Goal: Complete application form

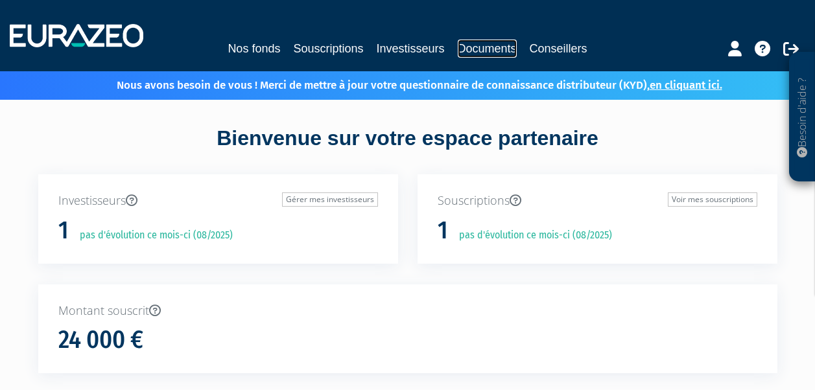
click at [483, 50] on link "Documents" at bounding box center [487, 49] width 59 height 18
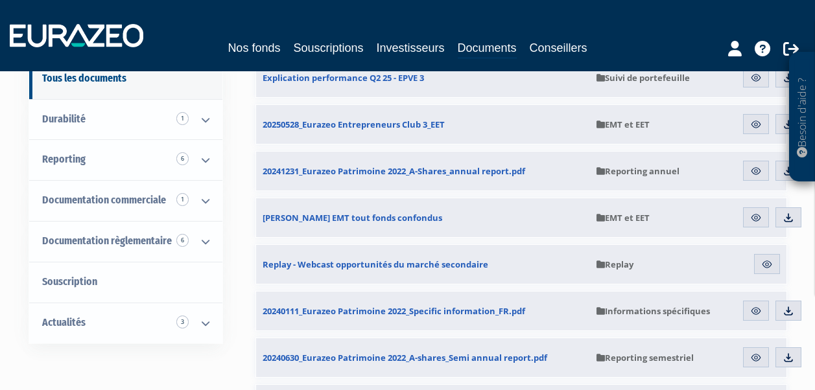
scroll to position [161, 0]
click at [257, 44] on link "Nos fonds" at bounding box center [254, 48] width 53 height 18
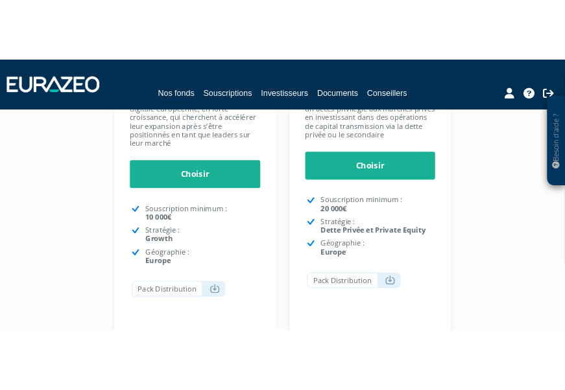
scroll to position [431, 0]
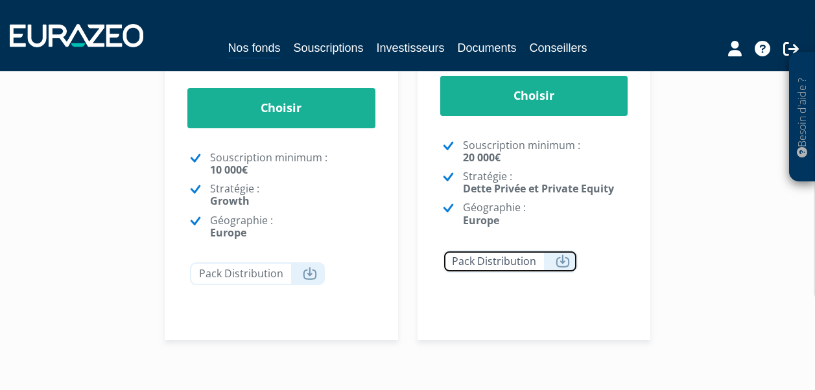
click at [560, 263] on icon at bounding box center [563, 261] width 14 height 13
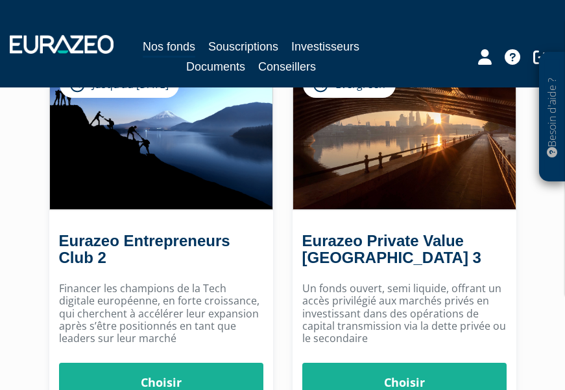
scroll to position [176, 0]
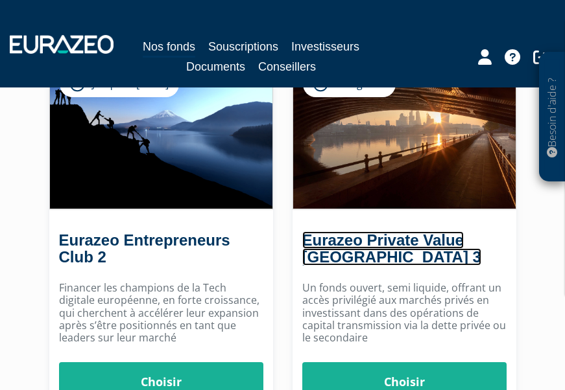
click at [394, 235] on link "Eurazeo Private Value [GEOGRAPHIC_DATA] 3" at bounding box center [391, 249] width 179 height 34
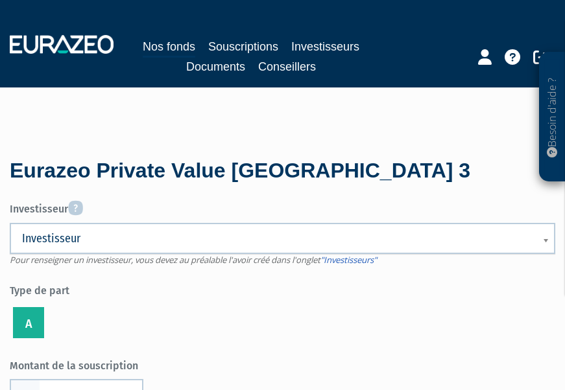
scroll to position [313, 0]
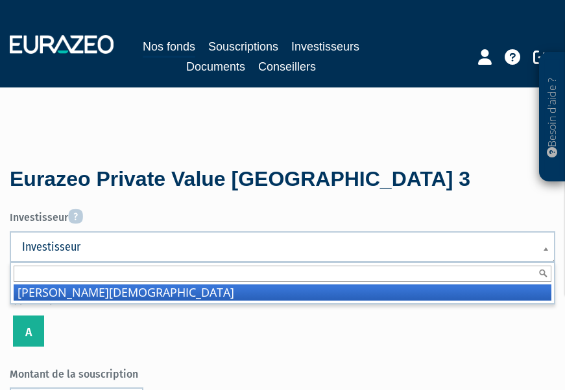
click at [543, 248] on b at bounding box center [548, 256] width 12 height 29
click at [477, 294] on li "Collin Christian" at bounding box center [283, 293] width 538 height 16
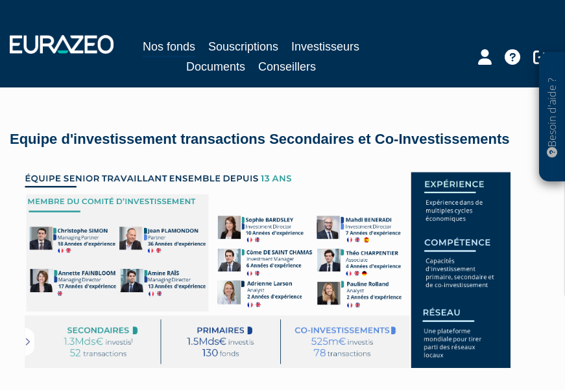
scroll to position [3201, 0]
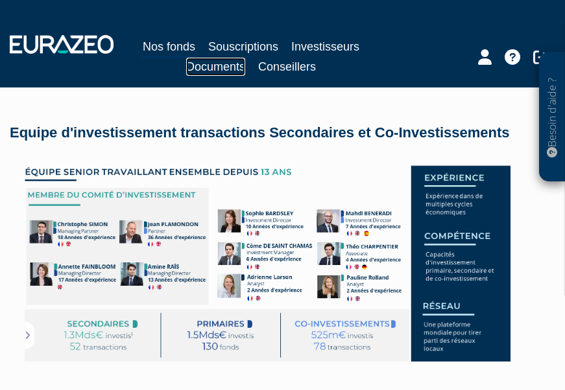
click at [226, 70] on link "Documents" at bounding box center [215, 67] width 59 height 18
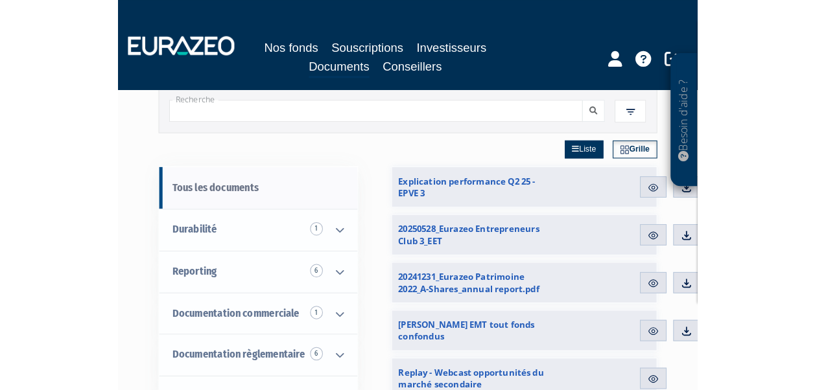
scroll to position [88, 0]
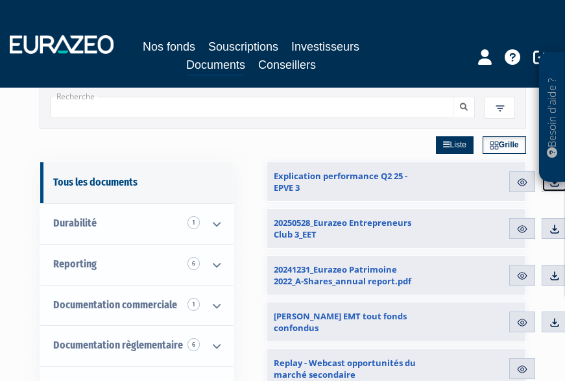
click at [555, 186] on img at bounding box center [555, 182] width 12 height 12
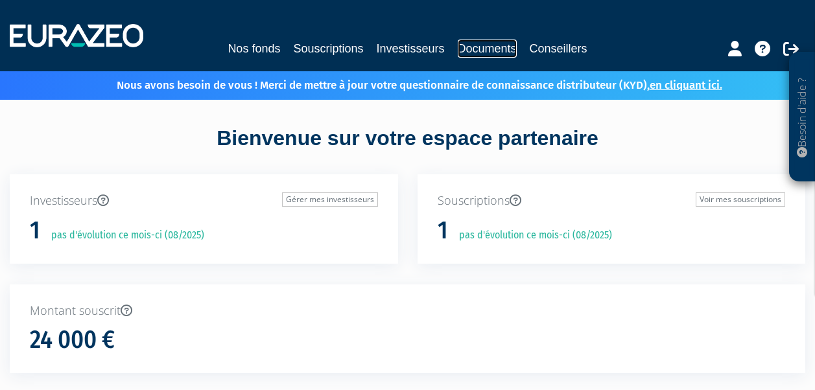
click at [480, 47] on link "Documents" at bounding box center [487, 49] width 59 height 18
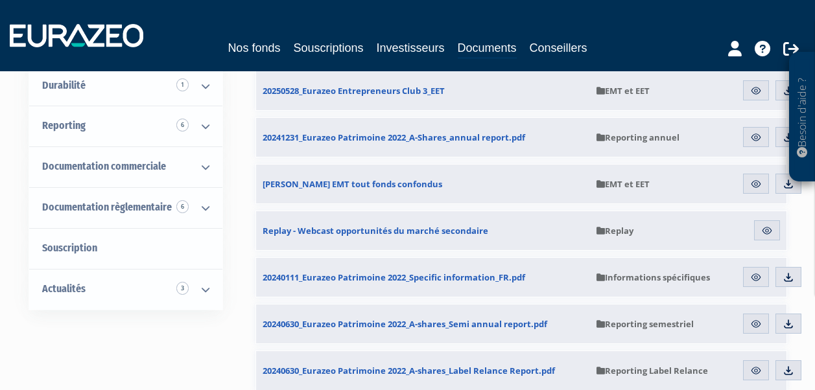
scroll to position [193, 0]
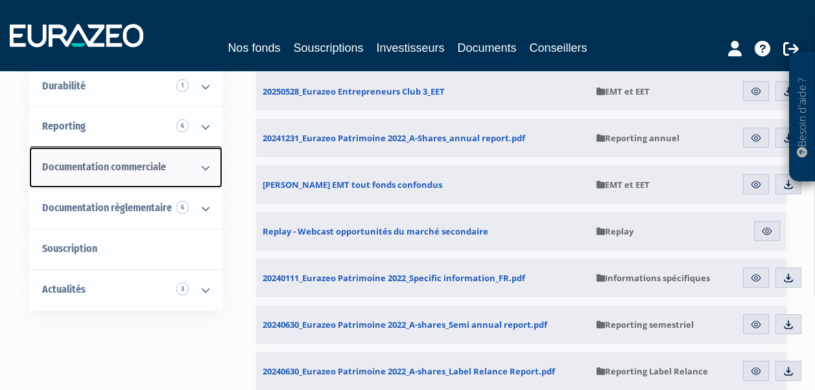
click at [206, 164] on icon at bounding box center [206, 168] width 34 height 40
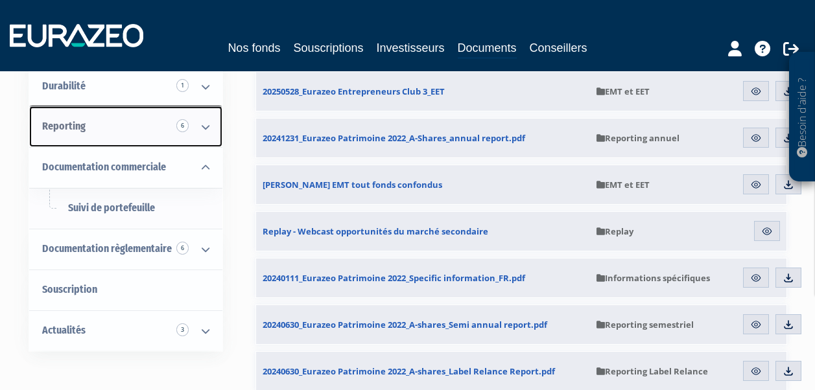
click at [203, 129] on icon at bounding box center [206, 127] width 34 height 40
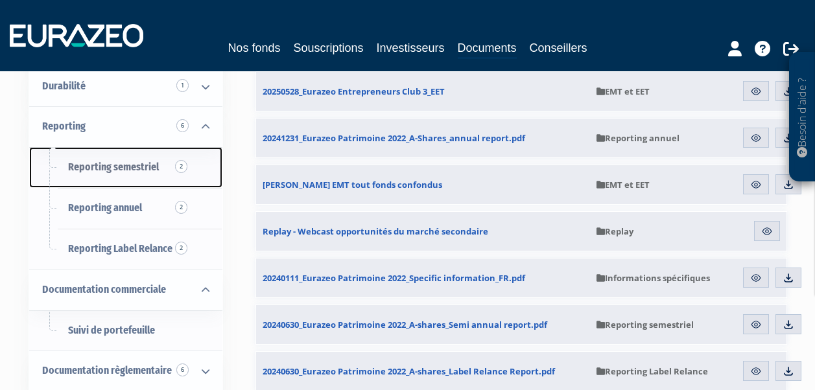
click at [129, 168] on span "Reporting semestriel 2" at bounding box center [113, 167] width 91 height 12
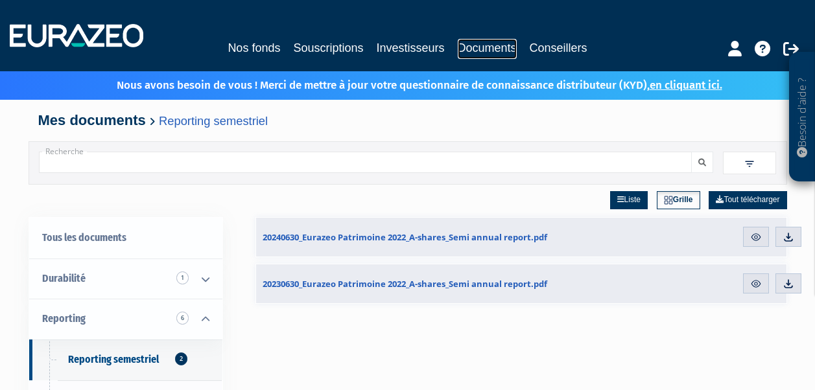
click at [492, 50] on link "Documents" at bounding box center [487, 49] width 59 height 20
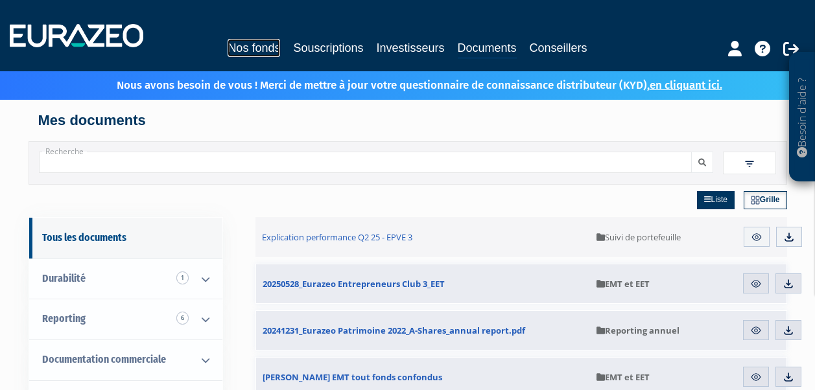
click at [256, 49] on link "Nos fonds" at bounding box center [254, 48] width 53 height 18
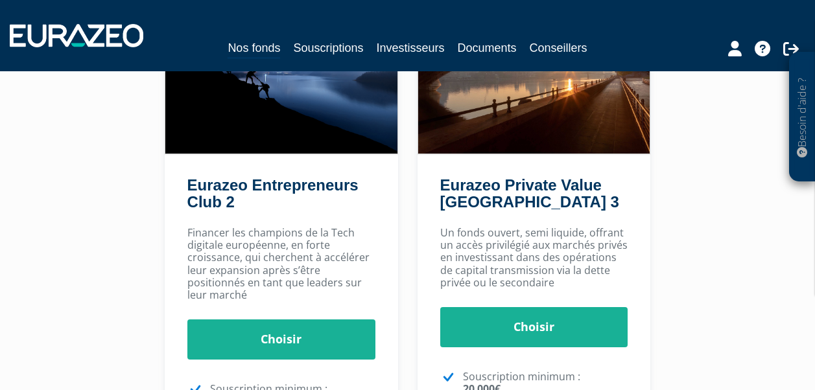
scroll to position [200, 0]
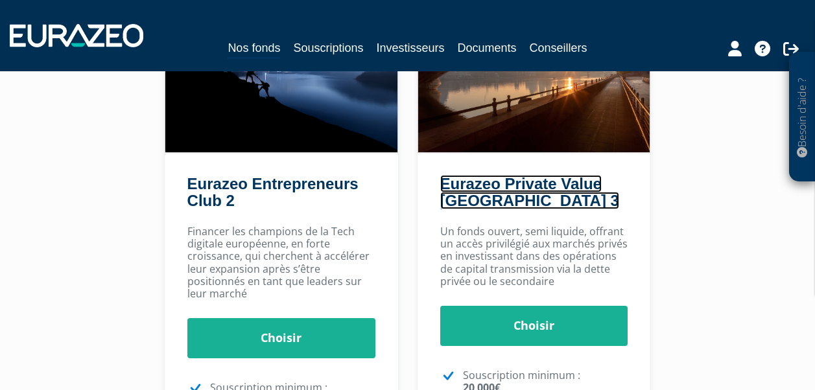
click at [515, 198] on link "Eurazeo Private Value [GEOGRAPHIC_DATA] 3" at bounding box center [529, 192] width 179 height 34
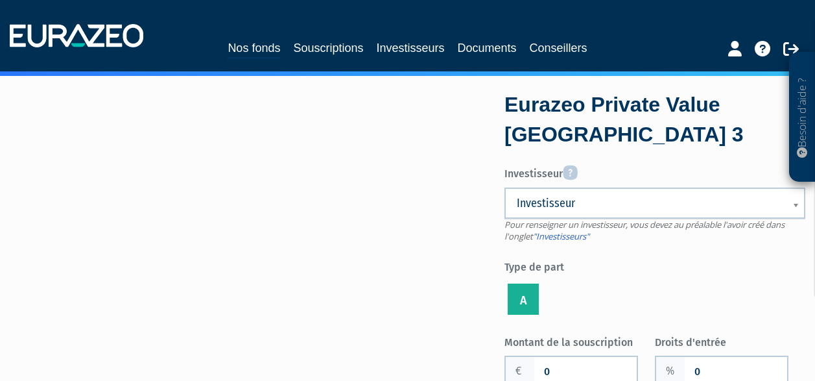
scroll to position [23, 0]
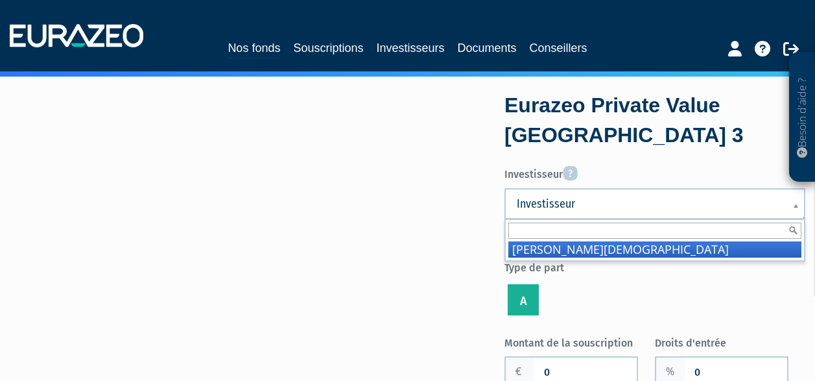
click at [795, 206] on b at bounding box center [799, 212] width 12 height 29
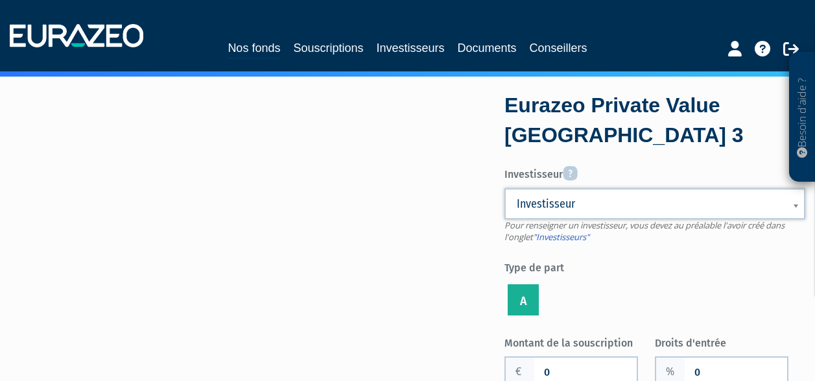
click at [795, 206] on b at bounding box center [799, 212] width 12 height 29
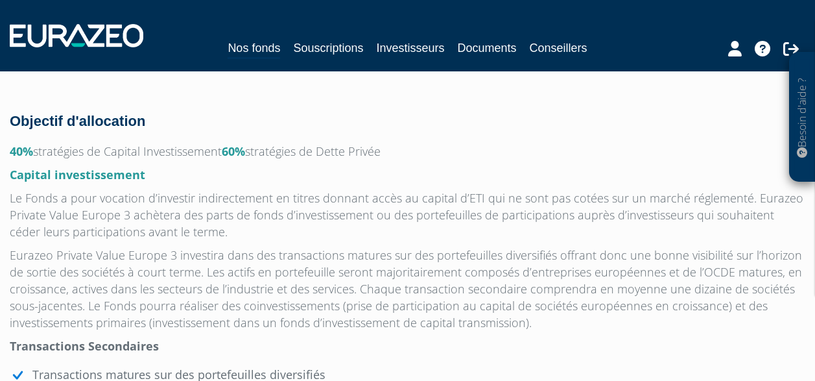
scroll to position [1073, 0]
click at [500, 46] on link "Documents" at bounding box center [487, 48] width 59 height 18
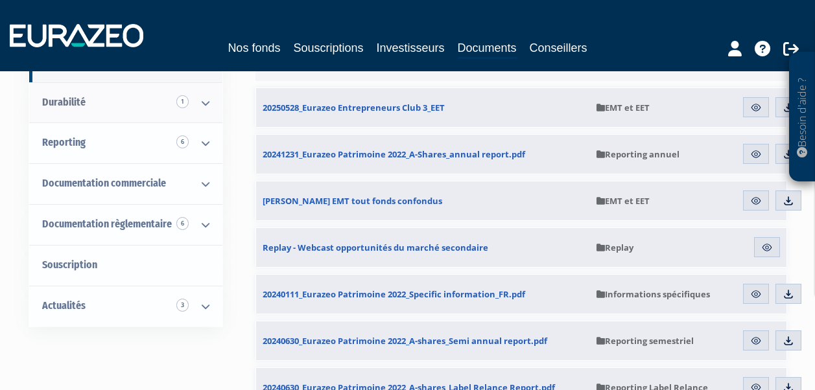
scroll to position [180, 0]
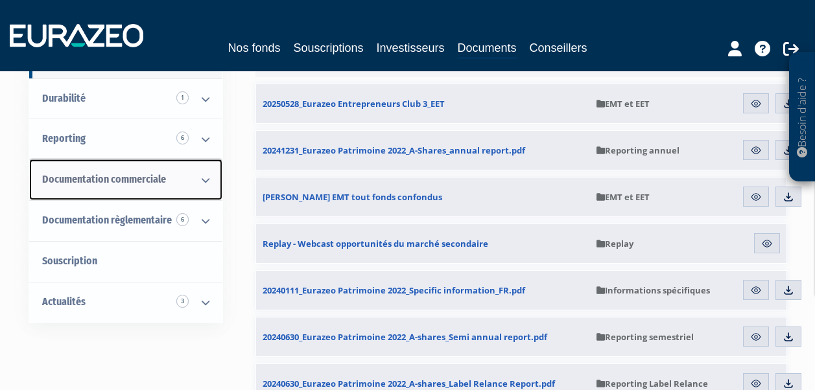
click at [208, 180] on icon at bounding box center [206, 180] width 34 height 40
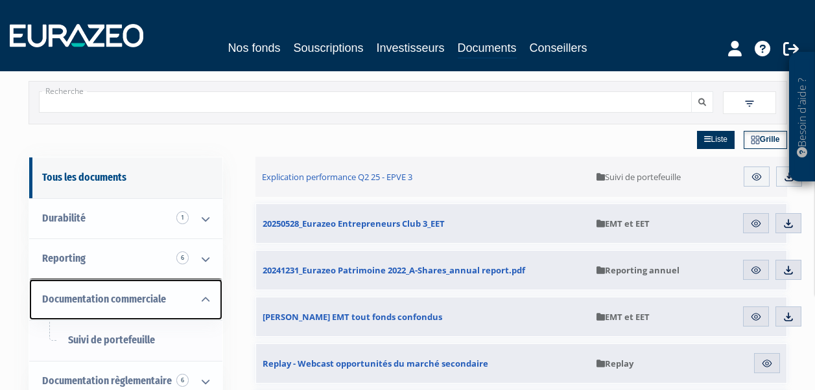
scroll to position [0, 0]
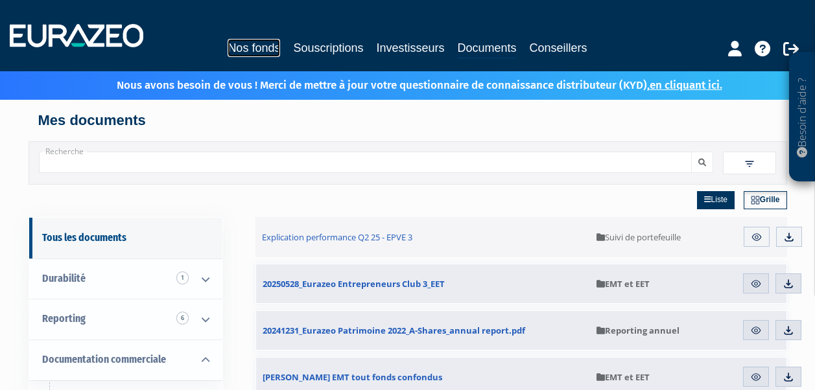
click at [261, 47] on link "Nos fonds" at bounding box center [254, 48] width 53 height 18
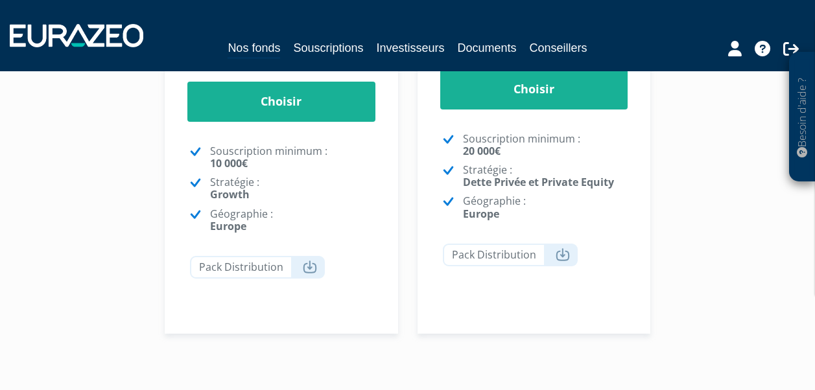
scroll to position [398, 0]
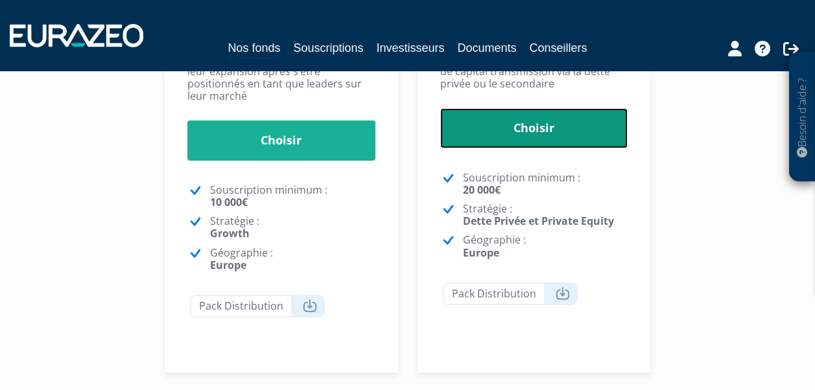
click at [528, 123] on link "Choisir" at bounding box center [534, 128] width 188 height 40
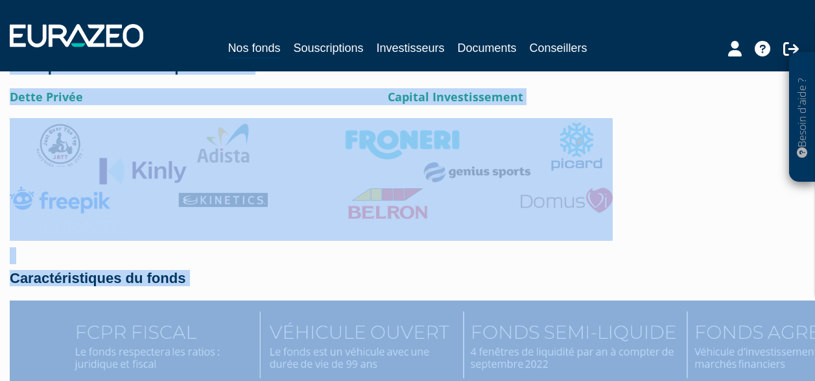
scroll to position [1968, 0]
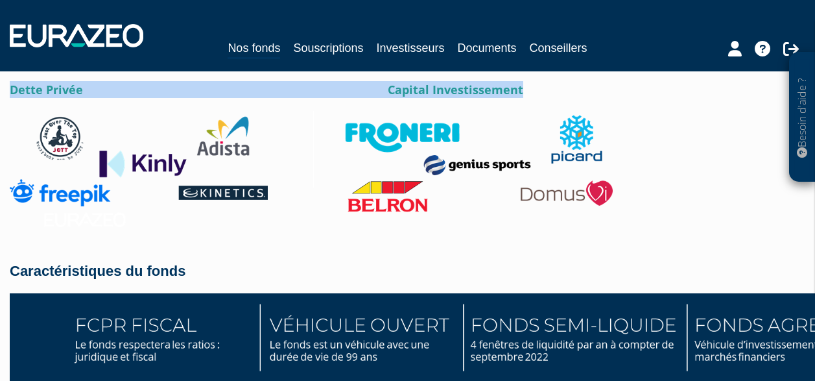
drag, startPoint x: 12, startPoint y: 121, endPoint x: 519, endPoint y: 78, distance: 508.9
copy div "Loremip Dolorsi Ametc Adipis 3 El SEDD Eiusmod Tempori Utlab Etdolo 7 m’aliquae…"
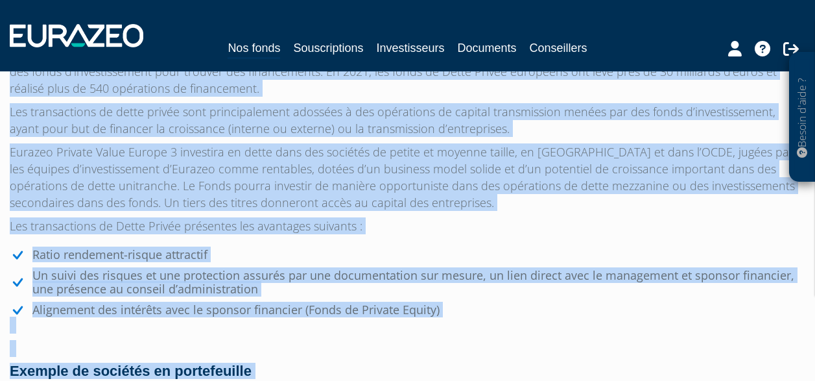
scroll to position [1592, 0]
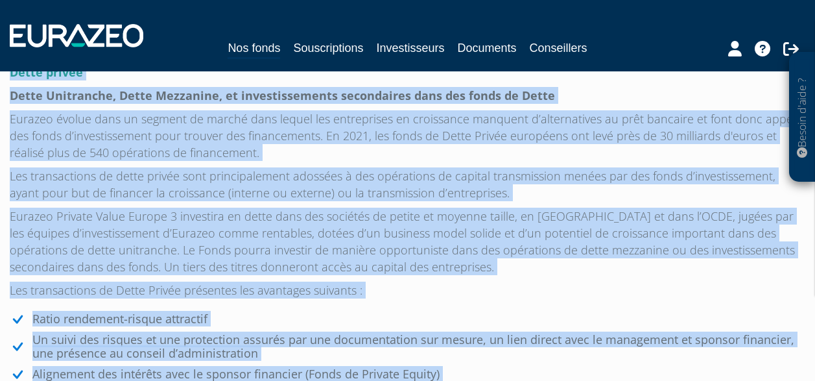
click at [602, 78] on p "Dette privée" at bounding box center [408, 72] width 796 height 17
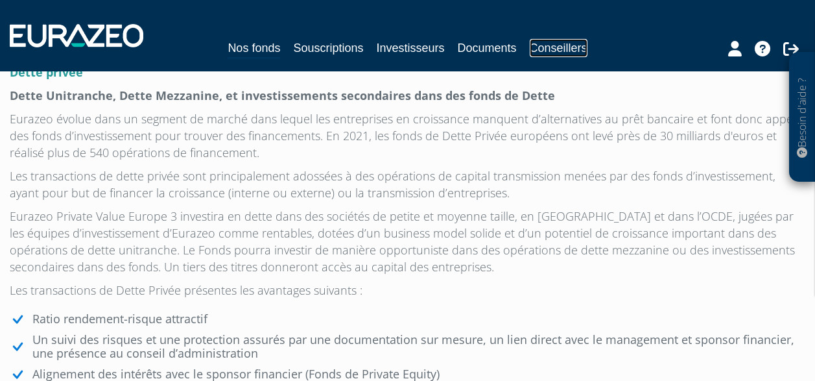
click at [560, 43] on link "Conseillers" at bounding box center [559, 48] width 58 height 18
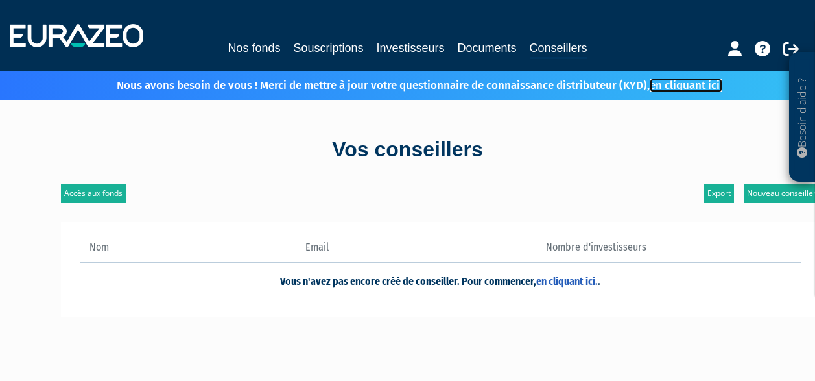
click at [693, 85] on link "en cliquant ici." at bounding box center [686, 85] width 73 height 14
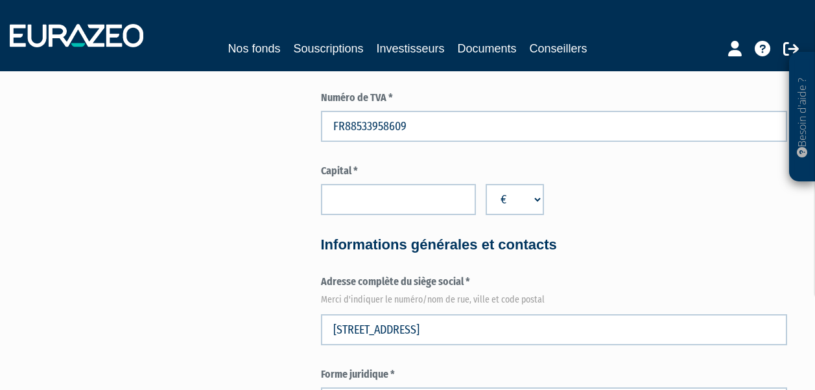
scroll to position [542, 0]
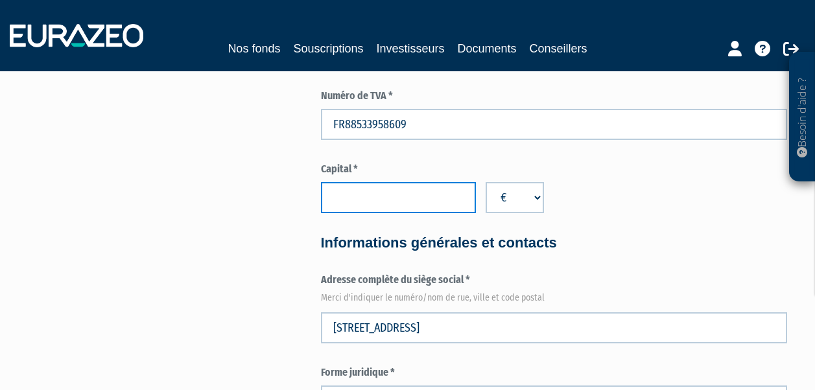
click at [398, 203] on input "number" at bounding box center [399, 197] width 156 height 31
click at [457, 194] on input "1" at bounding box center [399, 197] width 156 height 31
type input "0"
click at [457, 200] on input "0" at bounding box center [399, 197] width 156 height 31
type input "35000"
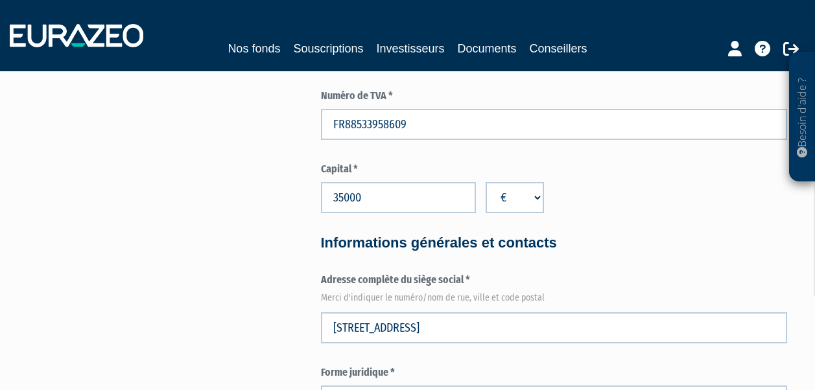
click at [643, 237] on h4 "Informations générales et contacts" at bounding box center [554, 243] width 466 height 16
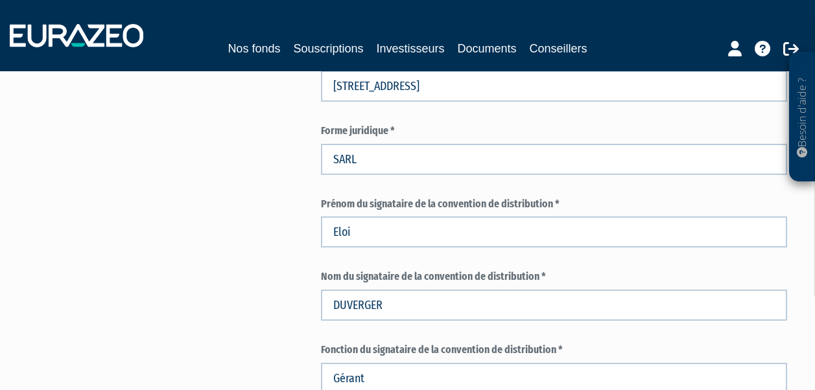
scroll to position [784, 0]
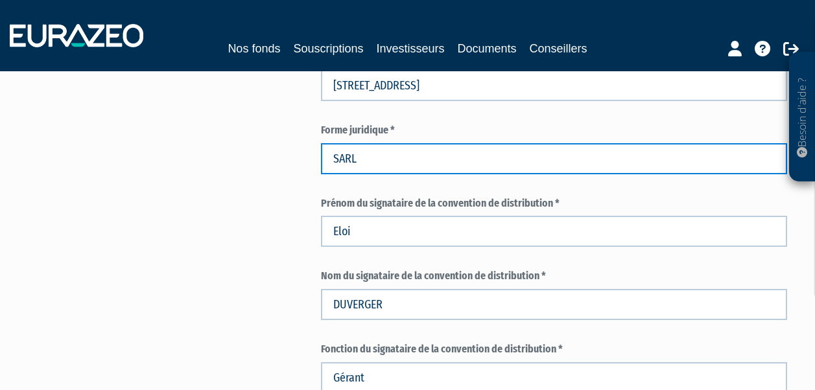
click at [366, 164] on input "SARL" at bounding box center [554, 158] width 466 height 31
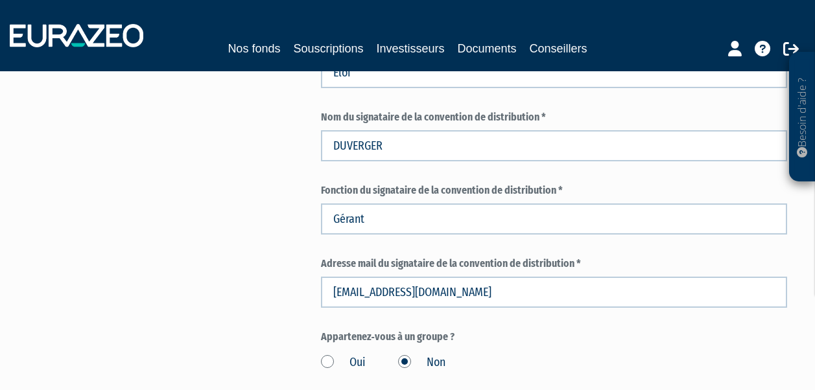
scroll to position [944, 0]
type input "SAS"
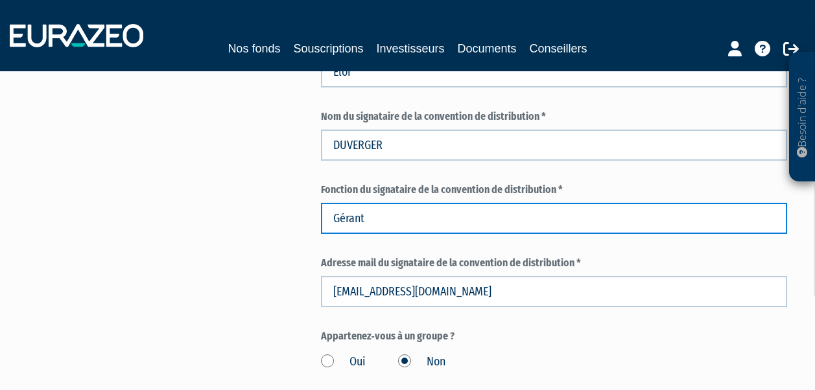
click at [374, 221] on input "Gérant" at bounding box center [554, 218] width 466 height 31
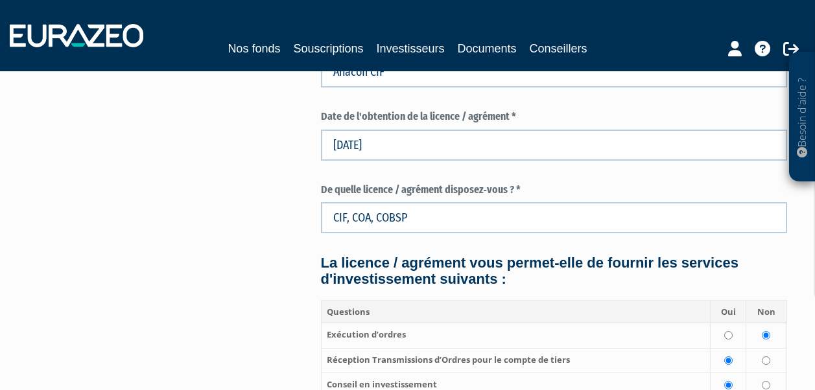
scroll to position [1566, 0]
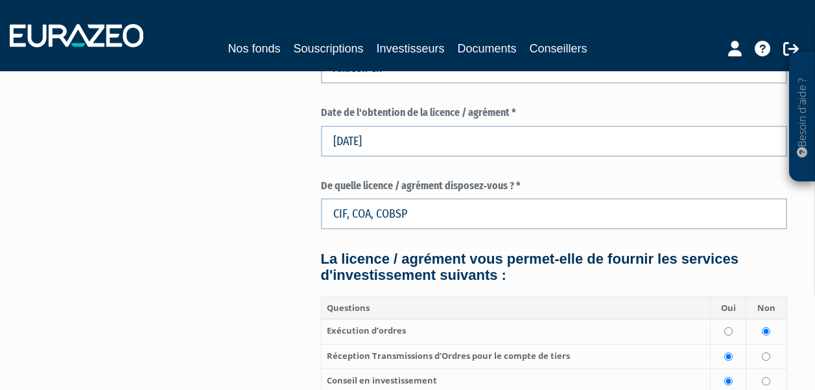
type input "Président fondateur"
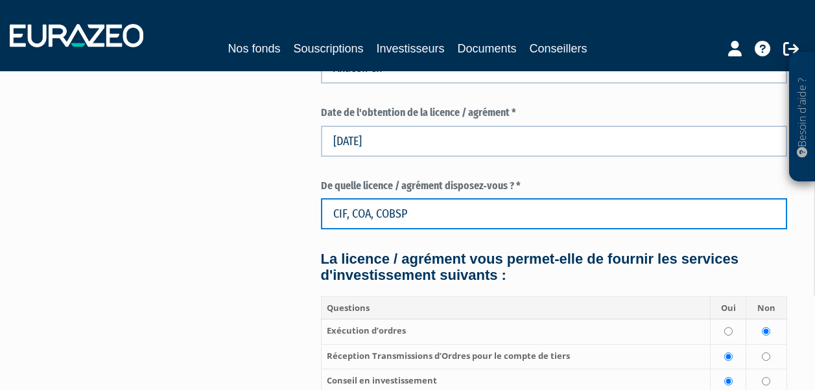
click at [418, 213] on input "CIF, COA, COBSP" at bounding box center [554, 213] width 466 height 31
click at [348, 213] on input "CIF, COA" at bounding box center [554, 213] width 466 height 31
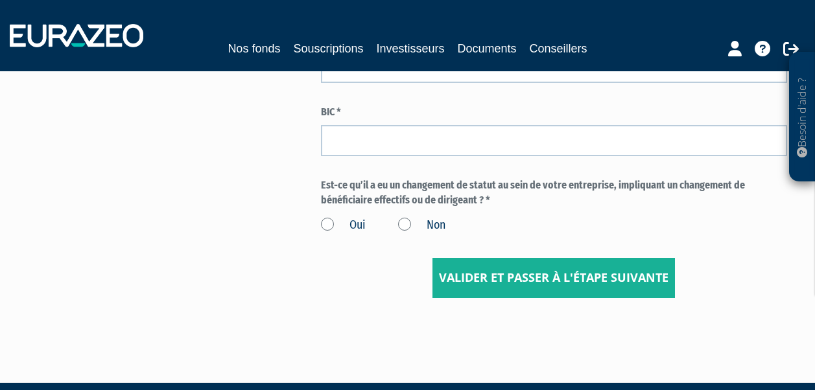
scroll to position [2190, 0]
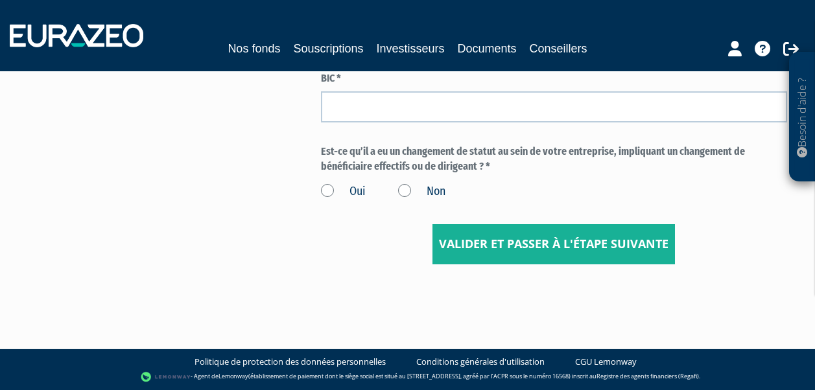
type input "CIF et COA"
click at [403, 191] on label "Non" at bounding box center [421, 192] width 47 height 17
click at [0, 0] on input "Non" at bounding box center [0, 0] width 0 height 0
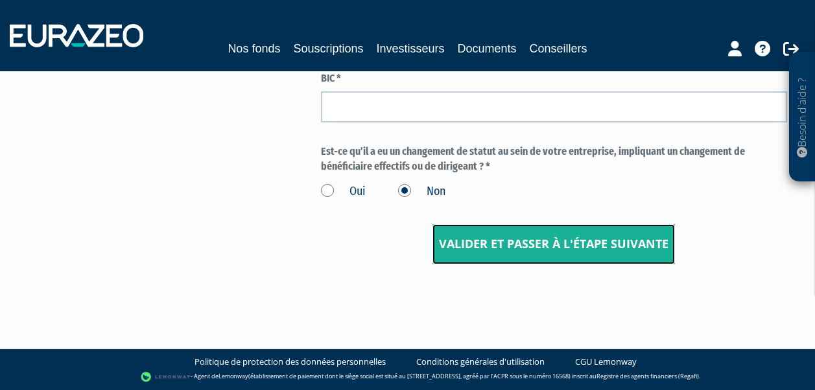
click at [561, 247] on input "Valider et passer à l'étape suivante" at bounding box center [554, 244] width 243 height 40
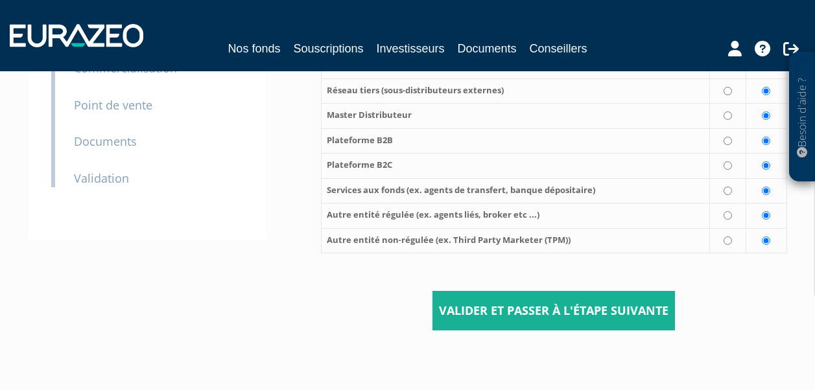
scroll to position [295, 0]
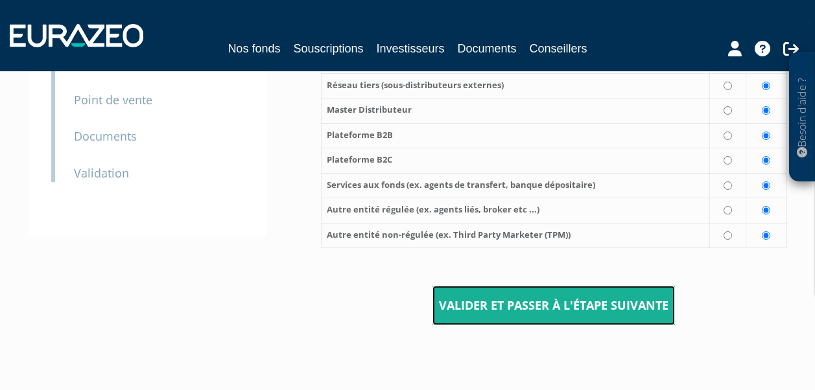
click at [538, 310] on input "Valider et passer à l'étape suivante" at bounding box center [554, 306] width 243 height 40
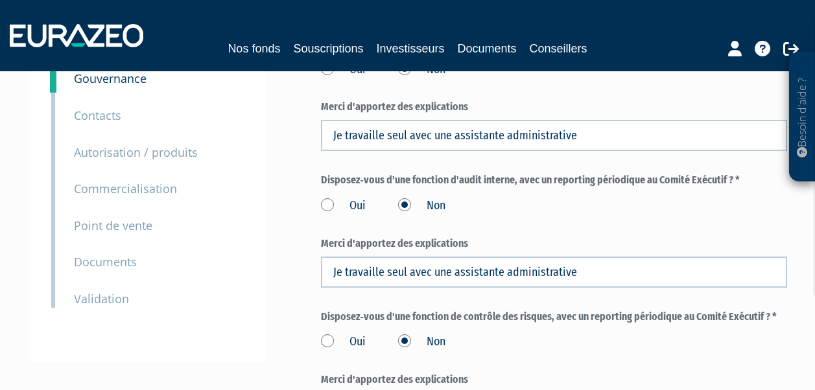
scroll to position [171, 0]
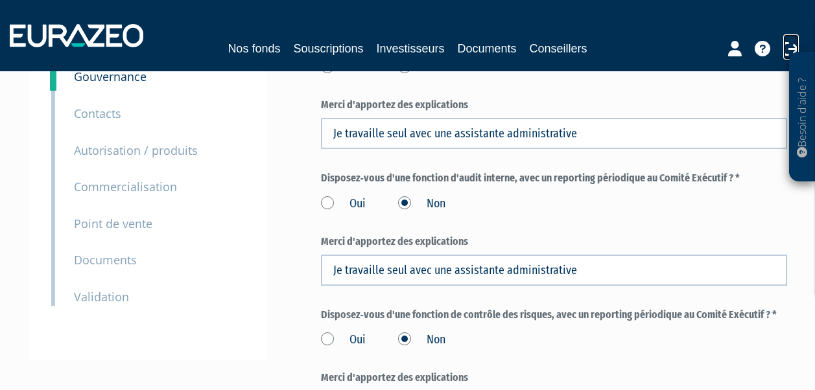
click at [793, 53] on icon at bounding box center [791, 49] width 16 height 16
